Goal: Task Accomplishment & Management: Manage account settings

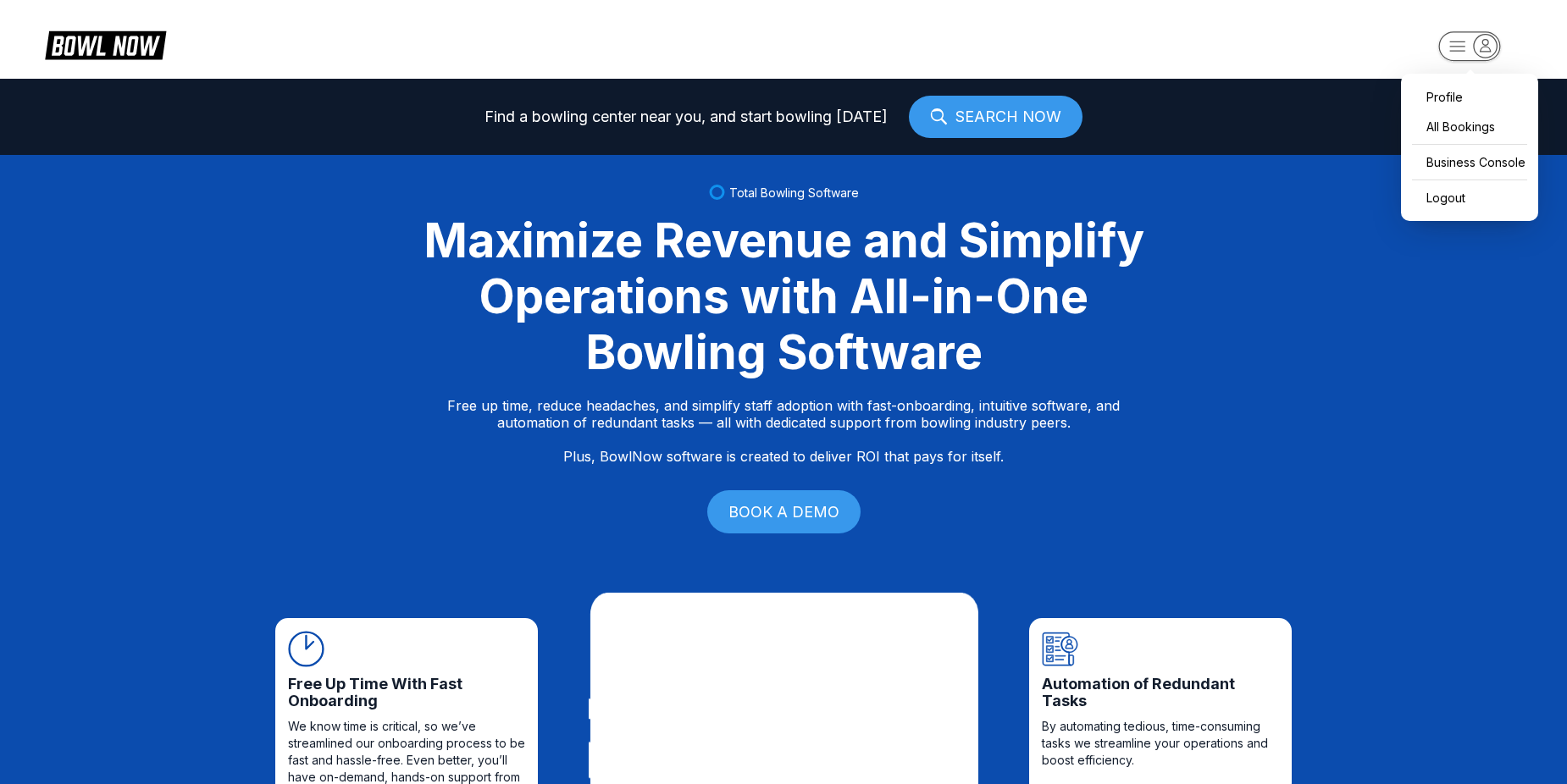
click at [1466, 48] on rect "button" at bounding box center [1469, 46] width 62 height 30
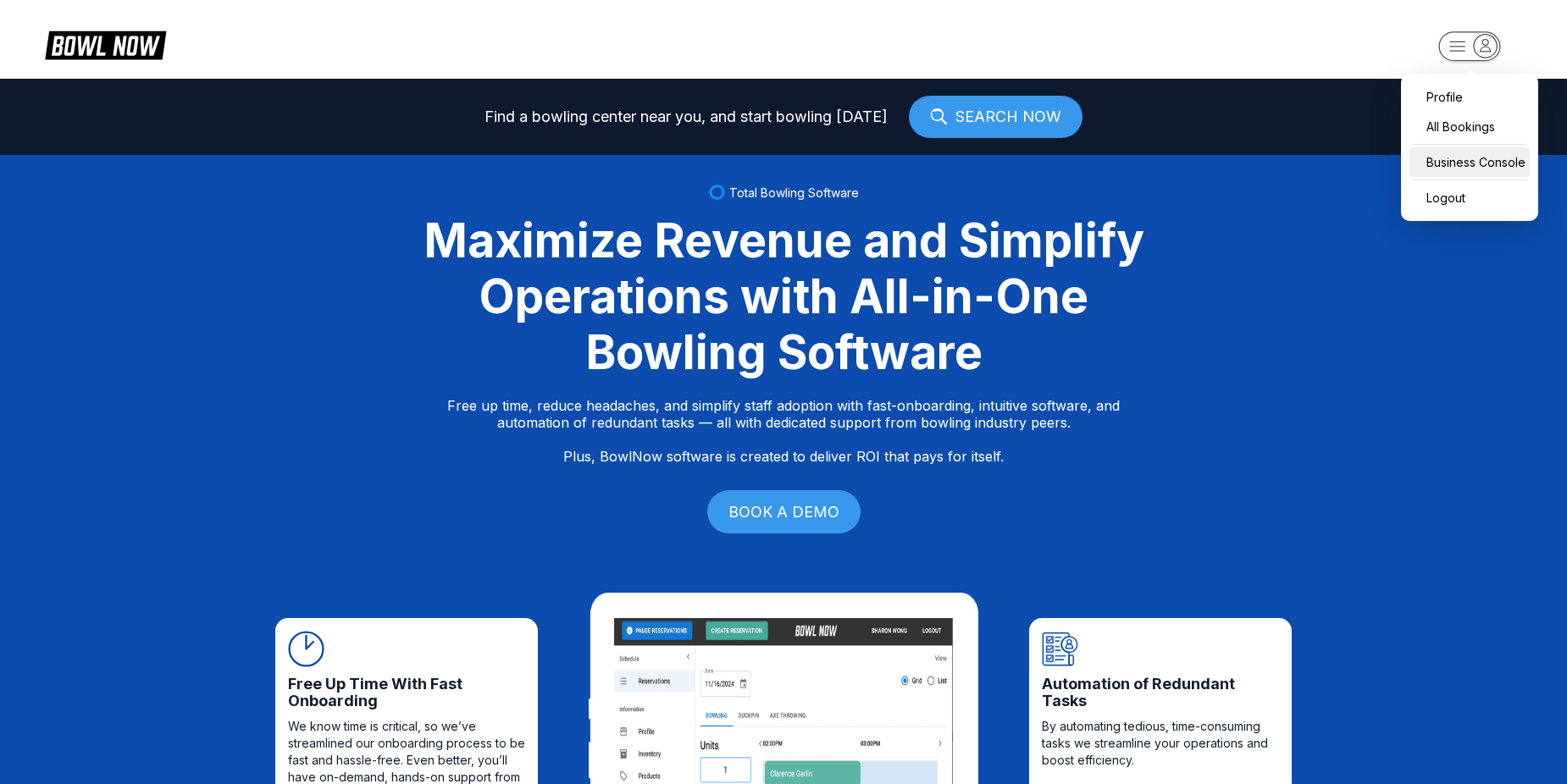
click at [1459, 167] on div "Business Console" at bounding box center [1469, 162] width 120 height 30
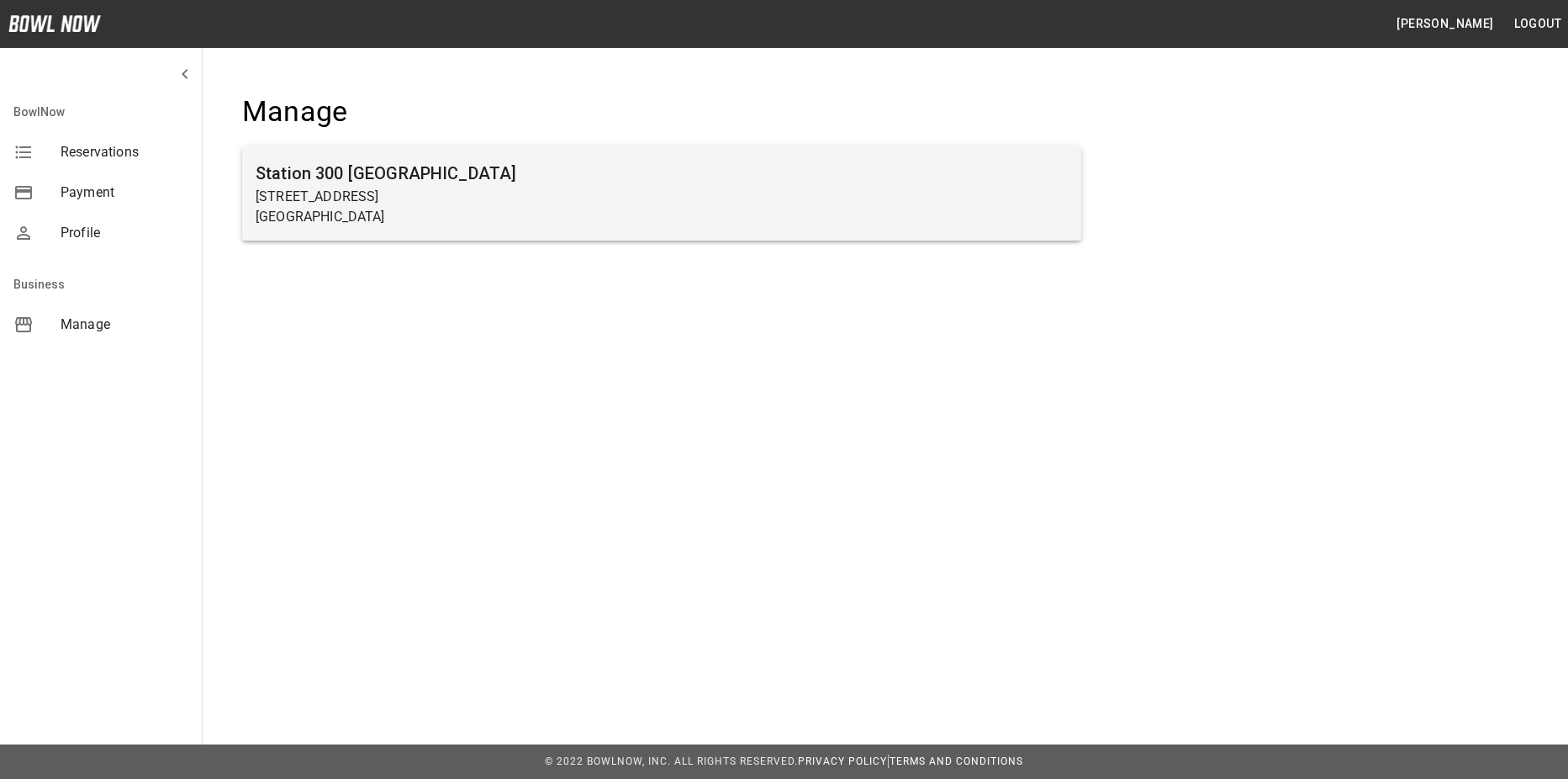
click at [376, 178] on h6 "Station 300 [GEOGRAPHIC_DATA]" at bounding box center [661, 173] width 812 height 27
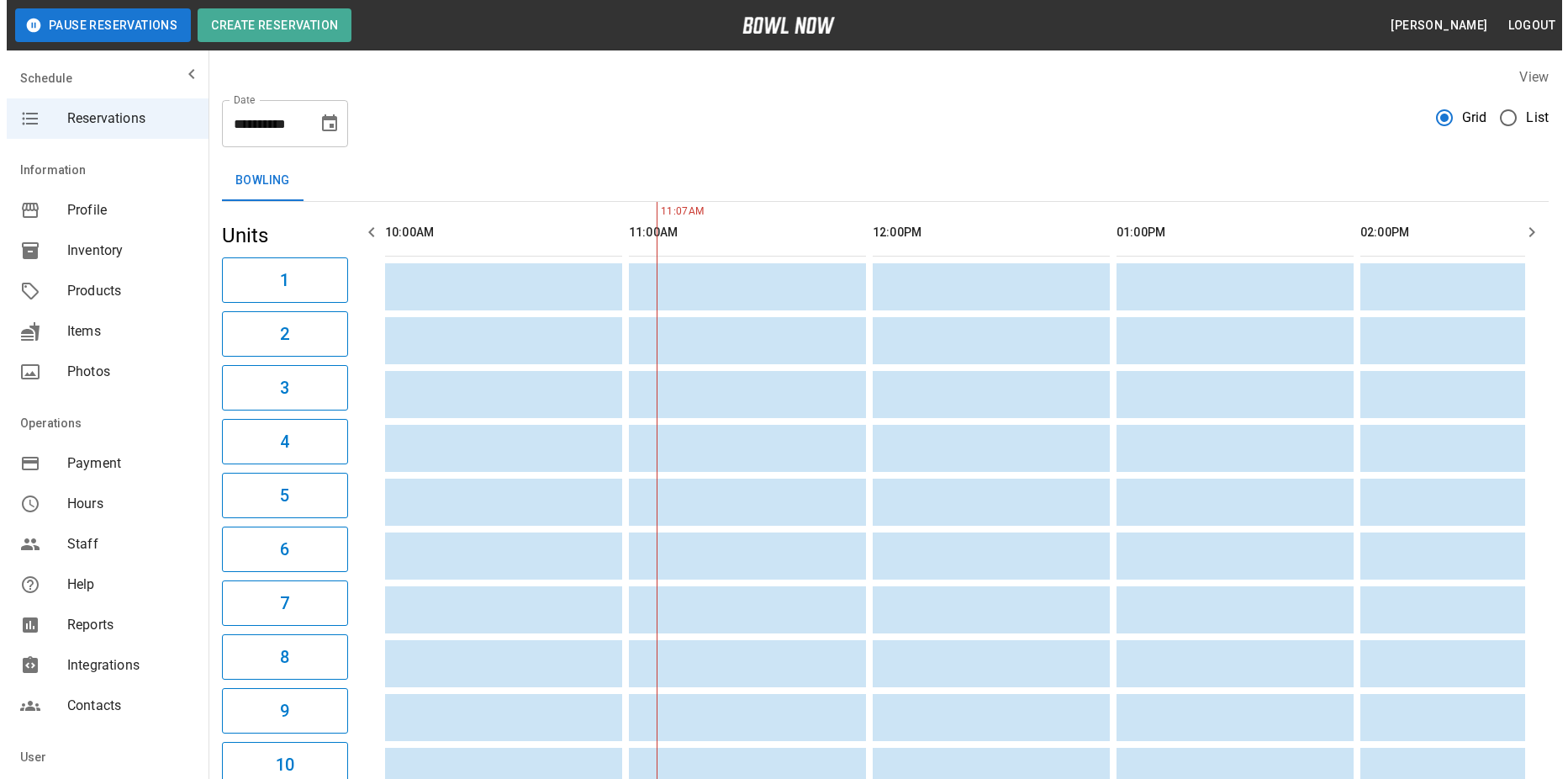
scroll to position [0, 244]
